Goal: Use online tool/utility: Utilize a website feature to perform a specific function

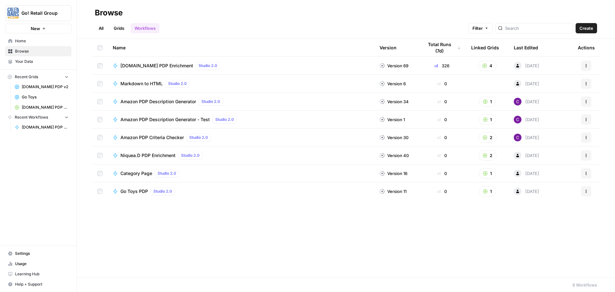
click at [157, 61] on td "[DOMAIN_NAME] PDP Enrichment Studio 2.0" at bounding box center [241, 66] width 267 height 18
click at [159, 66] on span "[DOMAIN_NAME] PDP Enrichment" at bounding box center [156, 65] width 73 height 6
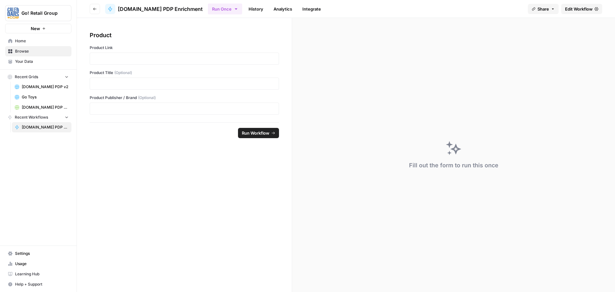
click at [137, 62] on div at bounding box center [184, 58] width 189 height 12
click at [157, 59] on p at bounding box center [184, 58] width 181 height 6
click at [248, 133] on span "Run Workflow" at bounding box center [256, 133] width 28 height 6
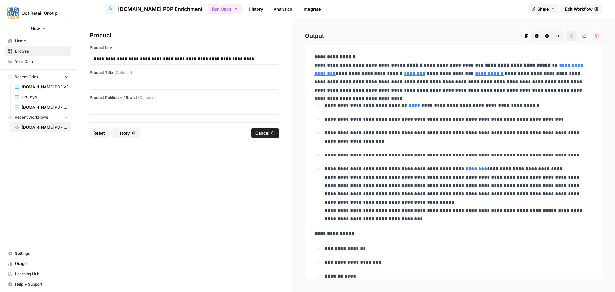
drag, startPoint x: 313, startPoint y: 63, endPoint x: 365, endPoint y: 88, distance: 57.1
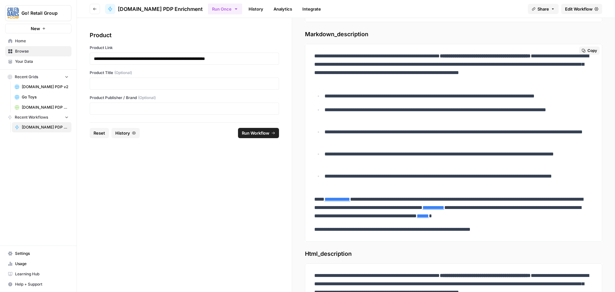
scroll to position [96, 0]
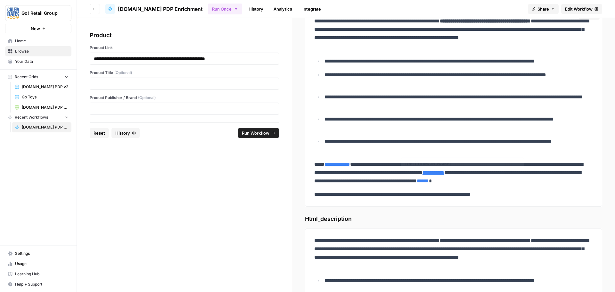
drag, startPoint x: 315, startPoint y: 117, endPoint x: 553, endPoint y: 195, distance: 251.0
click at [553, 195] on div "**********" at bounding box center [453, 107] width 286 height 187
copy div "**********"
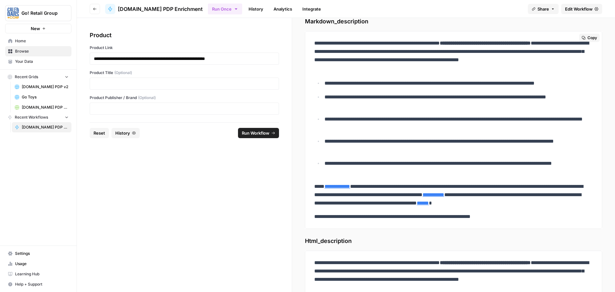
scroll to position [64, 0]
